Goal: Find specific page/section: Find specific page/section

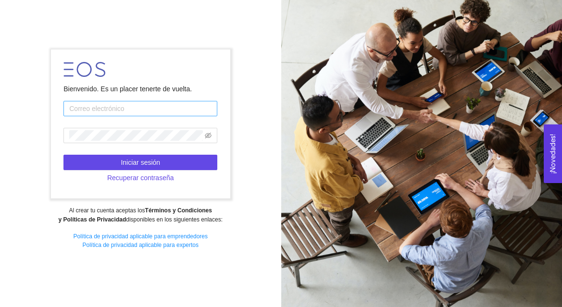
click at [112, 113] on input "text" at bounding box center [140, 108] width 154 height 15
type input "[PERSON_NAME][EMAIL_ADDRESS][PERSON_NAME][DOMAIN_NAME]"
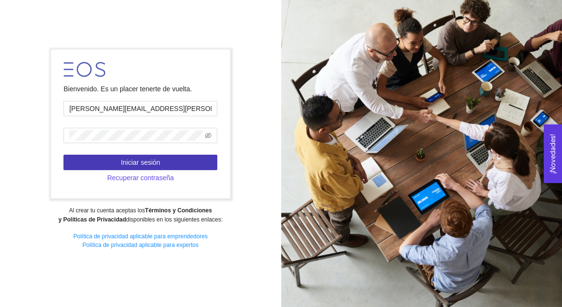
click at [144, 163] on span "Iniciar sesión" at bounding box center [140, 162] width 39 height 11
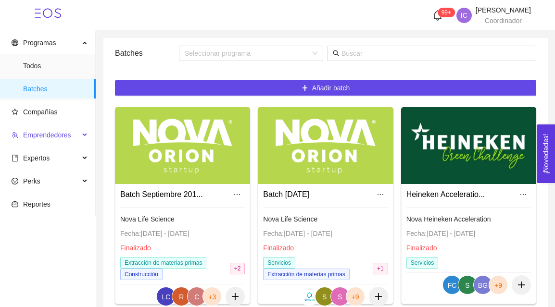
click at [80, 137] on div "Emprendedores" at bounding box center [48, 134] width 96 height 19
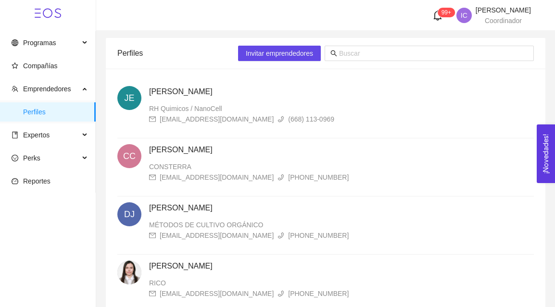
click at [80, 137] on div "Expertos" at bounding box center [48, 134] width 96 height 19
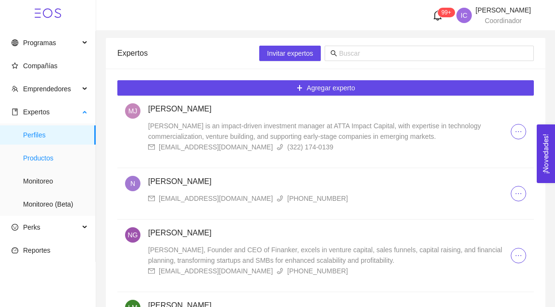
click at [57, 160] on span "Productos" at bounding box center [55, 158] width 65 height 19
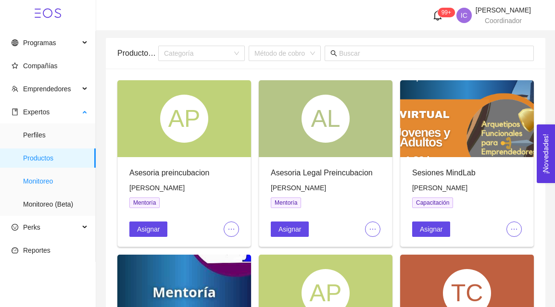
click at [58, 183] on span "Monitoreo" at bounding box center [55, 181] width 65 height 19
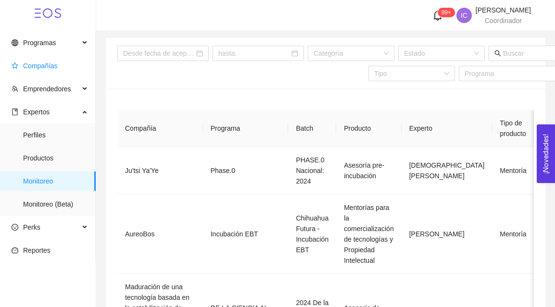
click at [56, 65] on span "Compañías" at bounding box center [50, 65] width 76 height 19
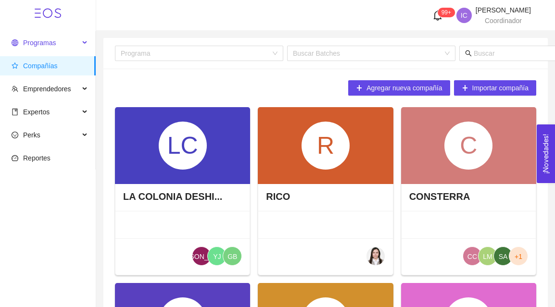
click at [39, 46] on span "Programas" at bounding box center [39, 43] width 33 height 8
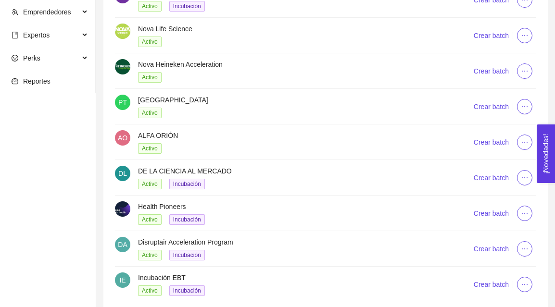
scroll to position [197, 0]
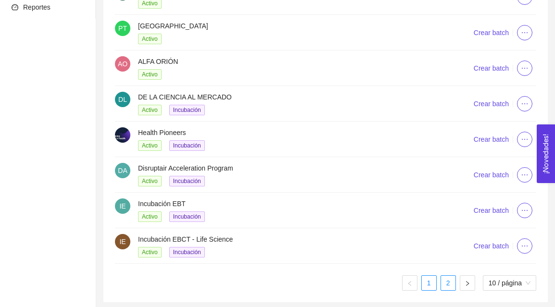
click at [449, 281] on link "2" at bounding box center [448, 283] width 14 height 14
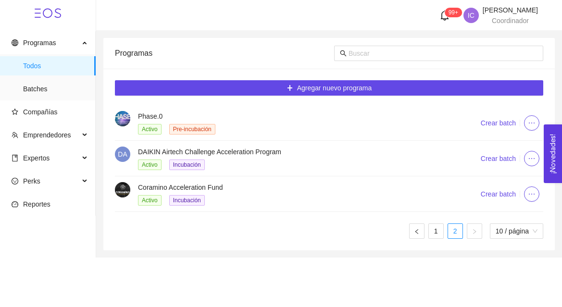
click at [153, 115] on h4 "Phase.0" at bounding box center [297, 116] width 319 height 11
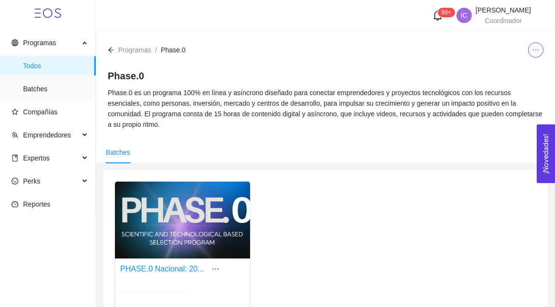
scroll to position [125, 0]
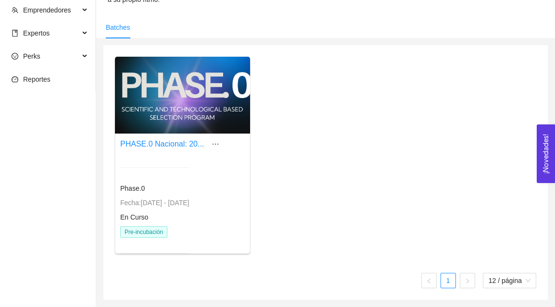
click at [177, 65] on div at bounding box center [182, 95] width 135 height 77
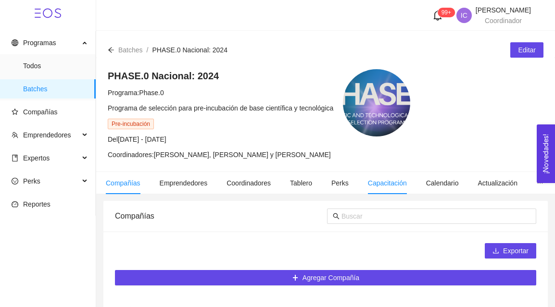
click at [387, 180] on span "Capacitación" at bounding box center [387, 183] width 39 height 8
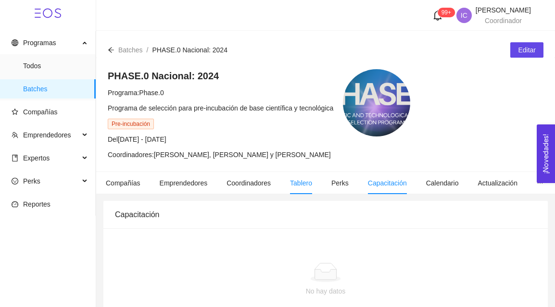
click at [293, 181] on span "Tablero" at bounding box center [301, 183] width 22 height 8
click at [443, 18] on icon "bell" at bounding box center [437, 15] width 11 height 11
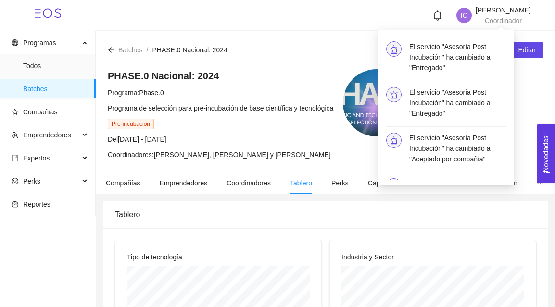
click at [443, 18] on icon "bell" at bounding box center [437, 15] width 11 height 11
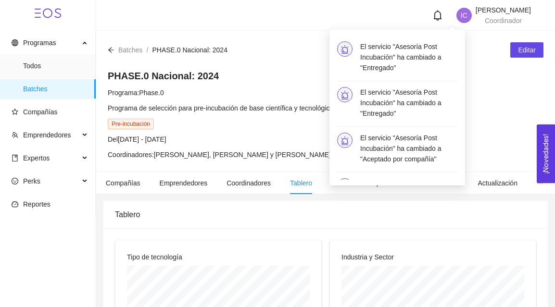
click at [359, 7] on div "IC [PERSON_NAME] Coordinador" at bounding box center [325, 15] width 411 height 17
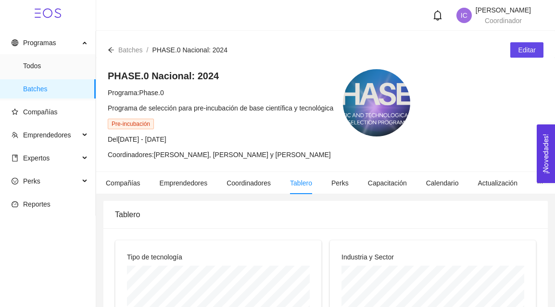
click at [225, 118] on div "Pre-incubación" at bounding box center [220, 123] width 225 height 11
click at [536, 185] on icon "ellipsis" at bounding box center [539, 183] width 7 height 7
click at [485, 205] on span "Contenido" at bounding box center [482, 209] width 31 height 8
